Goal: Navigation & Orientation: Find specific page/section

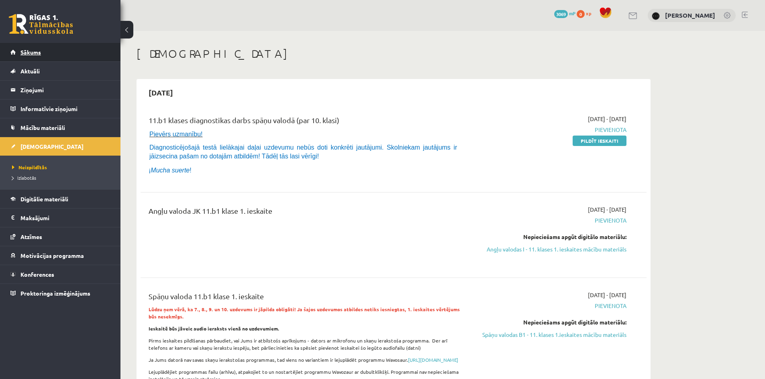
click at [67, 44] on link "Sākums" at bounding box center [60, 52] width 100 height 18
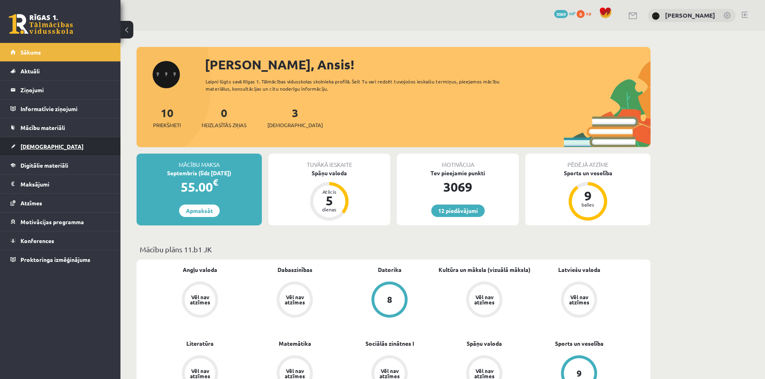
click at [67, 151] on link "[DEMOGRAPHIC_DATA]" at bounding box center [60, 146] width 100 height 18
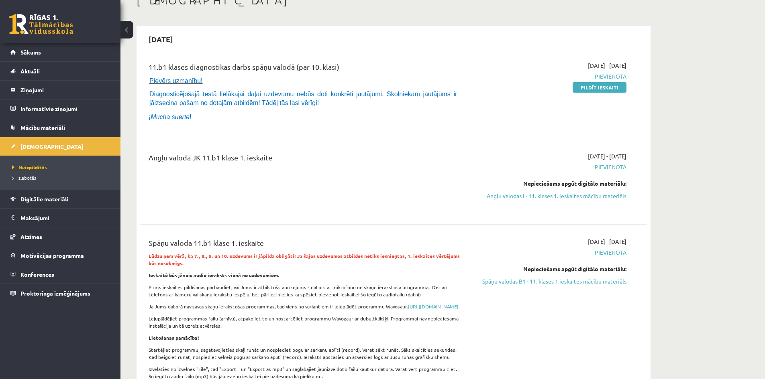
scroll to position [27, 0]
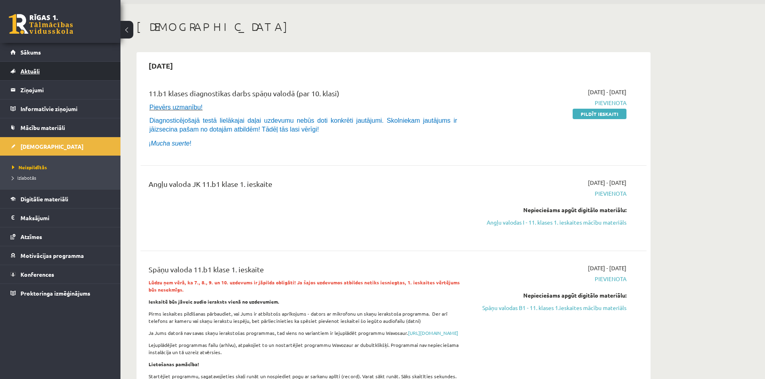
click at [78, 62] on link "Aktuāli" at bounding box center [60, 71] width 100 height 18
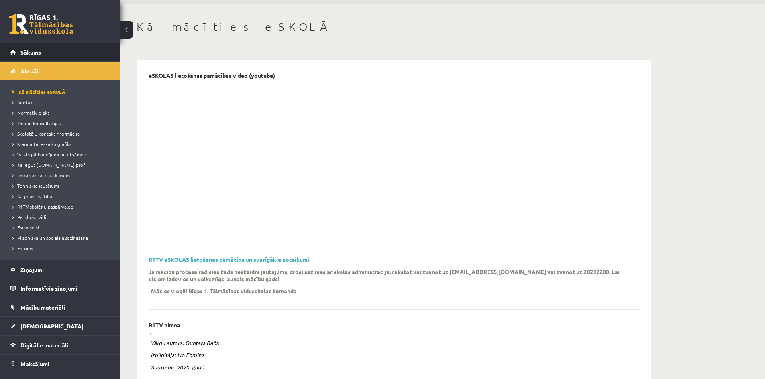
click at [80, 43] on link "Sākums" at bounding box center [60, 52] width 100 height 18
